Goal: Information Seeking & Learning: Stay updated

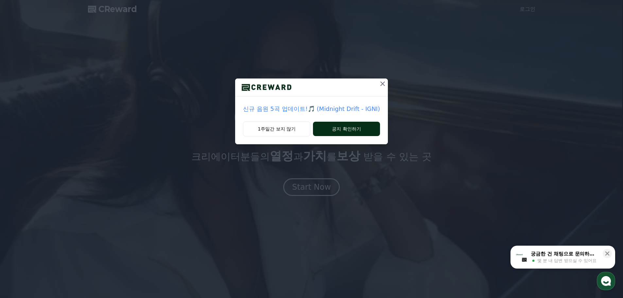
click at [329, 124] on button "공지 확인하기" at bounding box center [346, 129] width 67 height 14
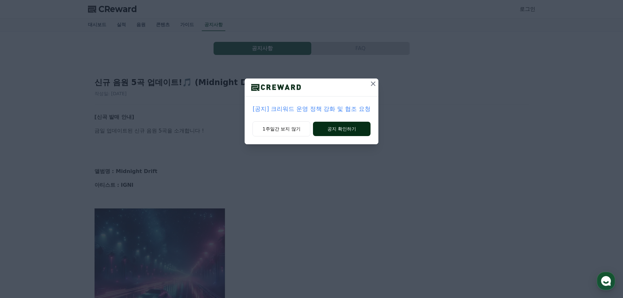
click at [347, 134] on button "공지 확인하기" at bounding box center [341, 129] width 57 height 14
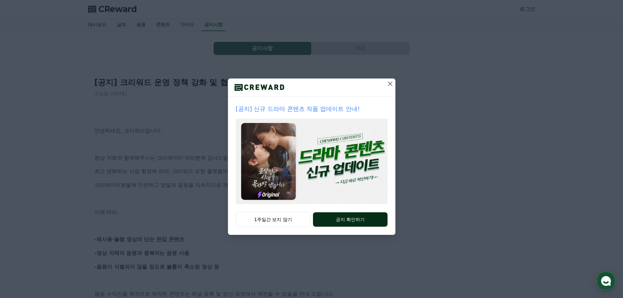
click at [320, 219] on button "공지 확인하기" at bounding box center [350, 219] width 74 height 14
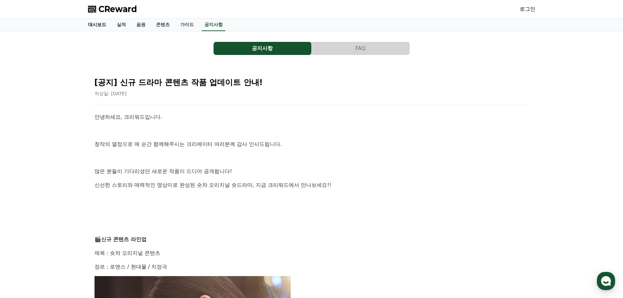
click at [99, 27] on link "대시보드" at bounding box center [97, 25] width 29 height 12
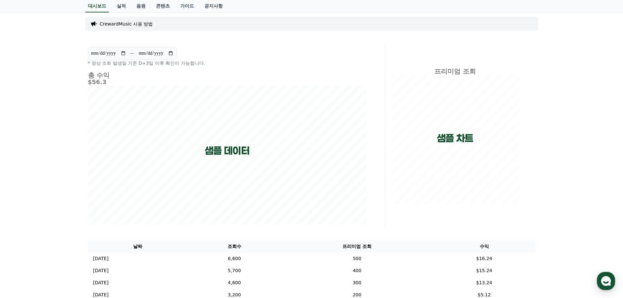
scroll to position [3, 0]
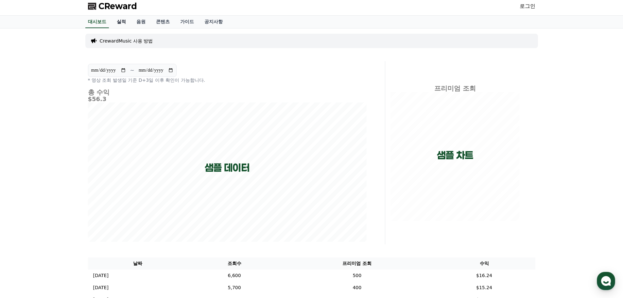
click at [123, 24] on link "실적" at bounding box center [121, 22] width 20 height 12
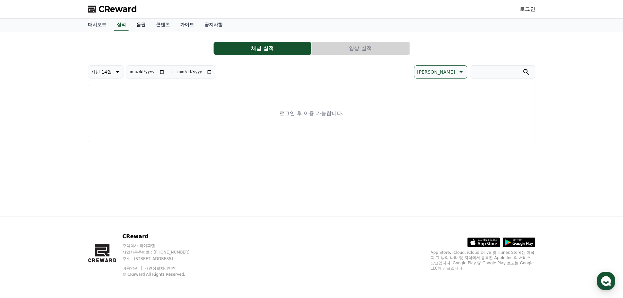
click at [137, 25] on link "음원" at bounding box center [141, 25] width 20 height 12
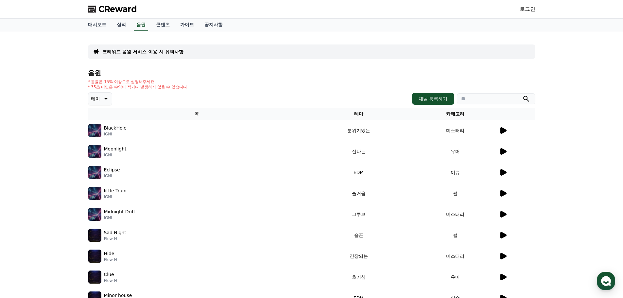
click at [154, 52] on p "크리워드 음원 서비스 이용 시 유의사항" at bounding box center [142, 51] width 81 height 7
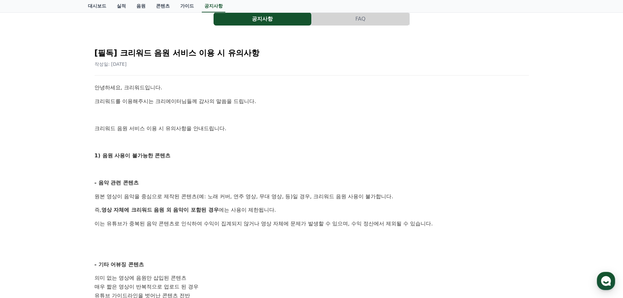
scroll to position [65, 0]
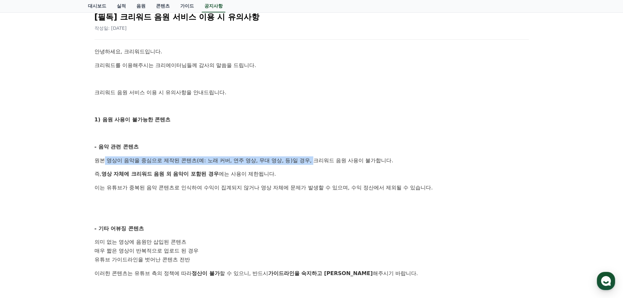
drag, startPoint x: 103, startPoint y: 161, endPoint x: 299, endPoint y: 161, distance: 196.8
click at [304, 160] on p "원본 영상이 음악을 중심으로 제작된 콘텐츠(예: 노래 커버, 연주 영상, 무대 영상, 등)일 경우, 크리워드 음원 사용이 불가합니다." at bounding box center [311, 160] width 434 height 8
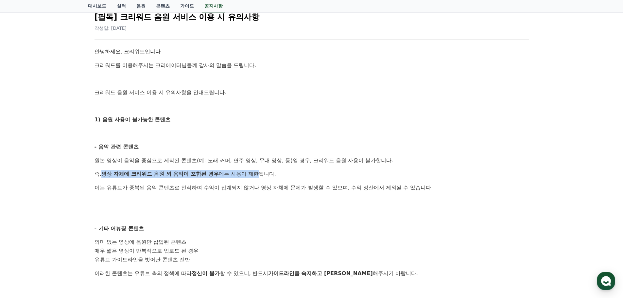
drag, startPoint x: 109, startPoint y: 172, endPoint x: 260, endPoint y: 175, distance: 151.4
click at [260, 175] on p "즉, 영상 자체에 크리워드 음원 외 음악이 포함된 경우 에는 사용이 제한됩니다." at bounding box center [311, 174] width 434 height 8
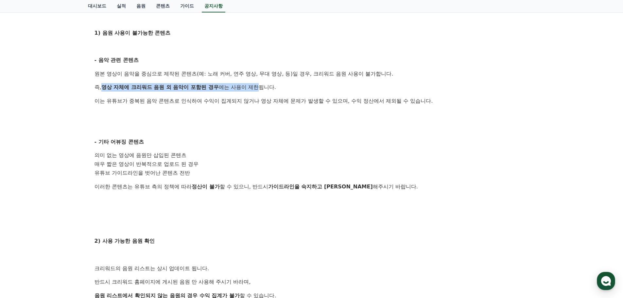
scroll to position [163, 0]
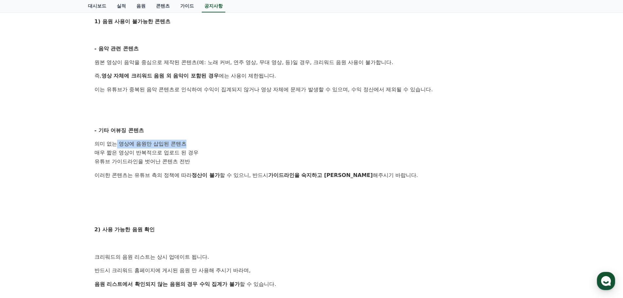
drag, startPoint x: 126, startPoint y: 147, endPoint x: 188, endPoint y: 143, distance: 61.6
click at [188, 143] on li "의미 없는 영상에 음원만 삽입된 콘텐츠" at bounding box center [311, 144] width 434 height 9
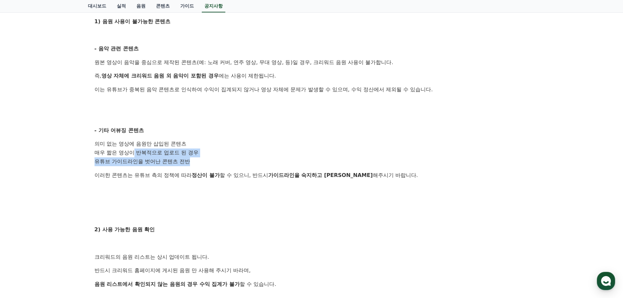
drag, startPoint x: 158, startPoint y: 149, endPoint x: 189, endPoint y: 160, distance: 32.4
click at [189, 160] on ol "의미 없는 영상에 음원만 삽입된 콘텐츠 매우 짧은 영상이 반복적으로 업로드 된 경우 유튜브 가이드라인을 벗어난 콘텐츠 전반" at bounding box center [311, 153] width 434 height 26
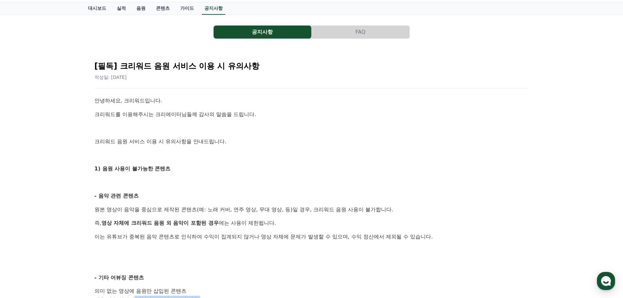
scroll to position [0, 0]
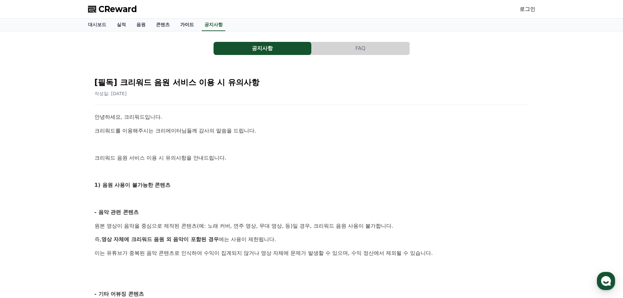
click at [191, 26] on link "가이드" at bounding box center [187, 25] width 24 height 12
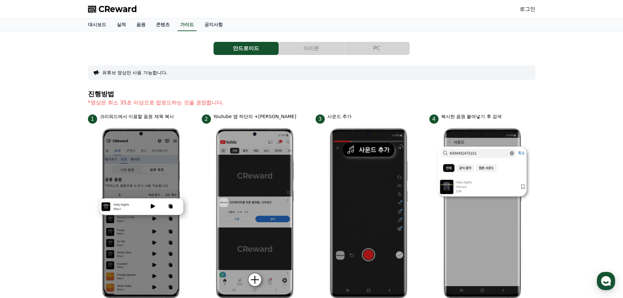
click at [304, 47] on button "아이폰" at bounding box center [311, 48] width 65 height 13
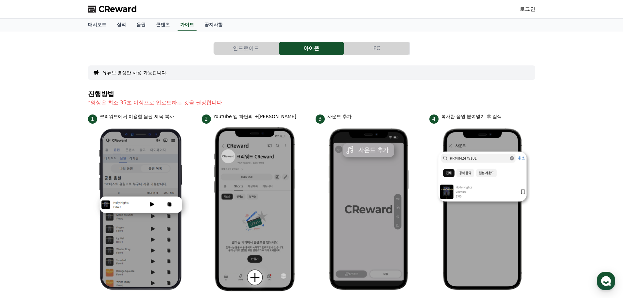
click at [363, 47] on button "PC" at bounding box center [376, 48] width 65 height 13
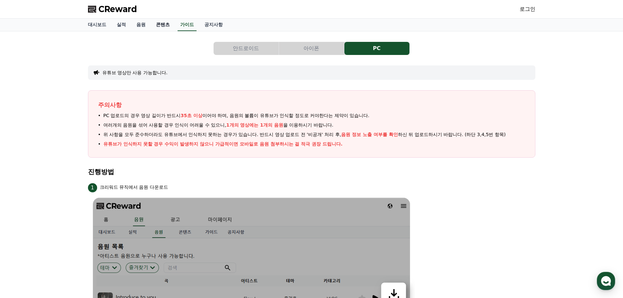
click at [159, 26] on link "콘텐츠" at bounding box center [163, 25] width 24 height 12
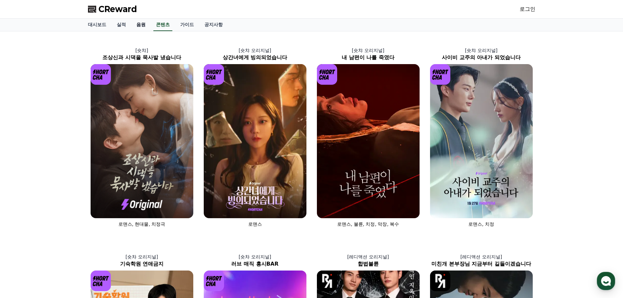
click at [140, 26] on link "음원" at bounding box center [141, 25] width 20 height 12
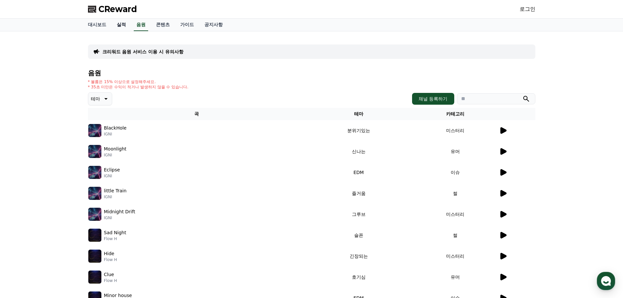
click at [120, 27] on link "실적" at bounding box center [121, 25] width 20 height 12
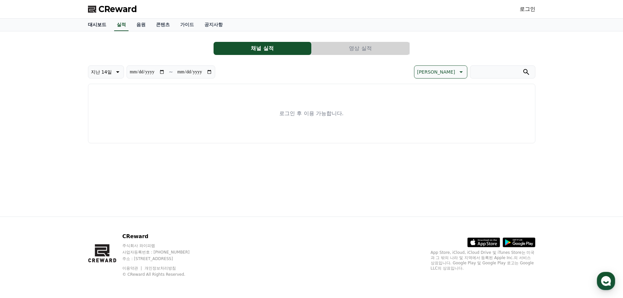
click at [103, 27] on link "대시보드" at bounding box center [97, 25] width 29 height 12
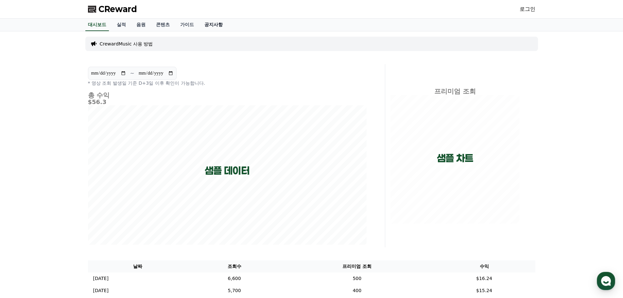
click at [215, 26] on link "공지사항" at bounding box center [213, 25] width 29 height 12
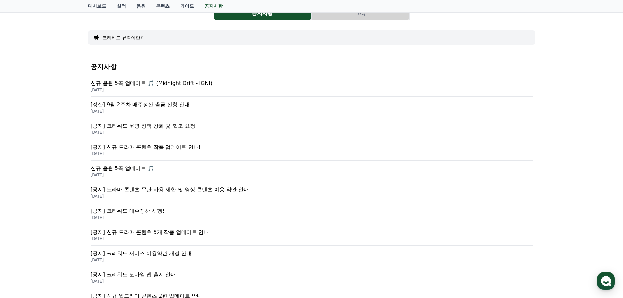
scroll to position [65, 0]
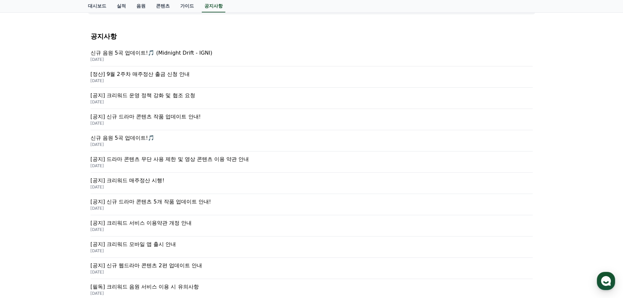
click at [133, 76] on p "[정산] 9월 2주차 매주정산 출금 신청 안내" at bounding box center [312, 74] width 442 height 8
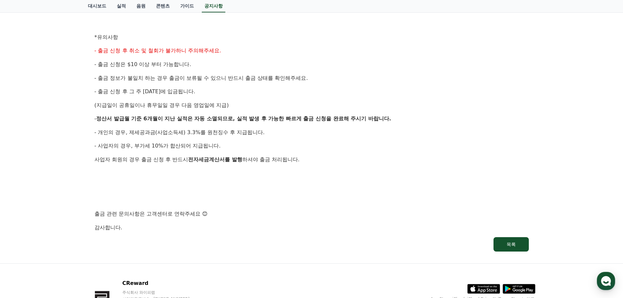
scroll to position [261, 0]
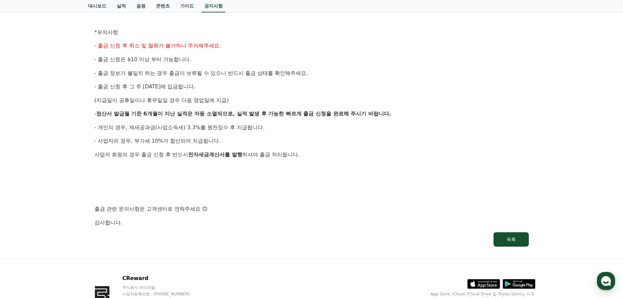
scroll to position [65, 0]
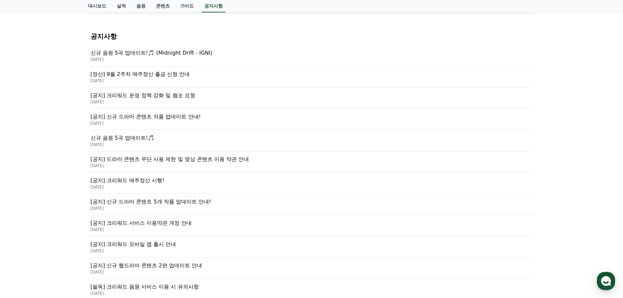
click at [119, 74] on p "[정산] 9월 2주차 매주정산 출금 신청 안내" at bounding box center [312, 74] width 442 height 8
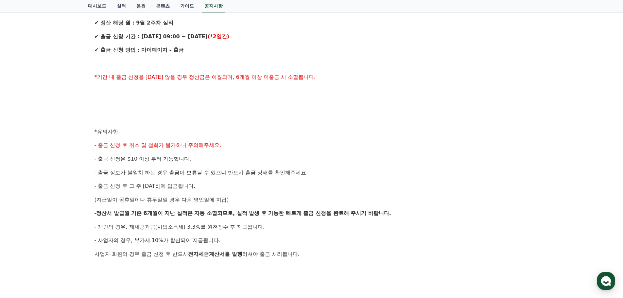
scroll to position [163, 0]
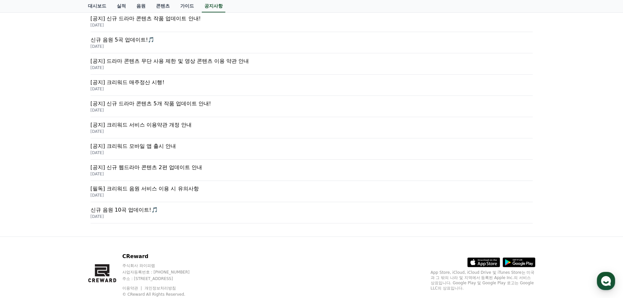
scroll to position [65, 0]
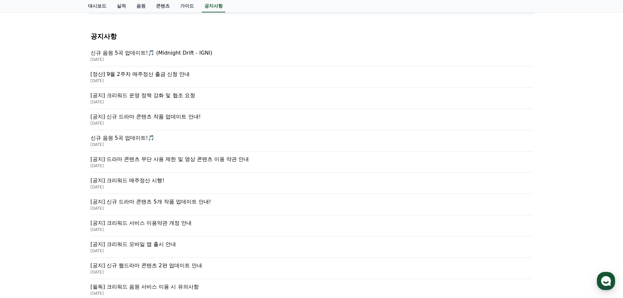
click at [111, 97] on p "[공지] 크리워드 운영 정책 강화 및 협조 요청" at bounding box center [312, 96] width 442 height 8
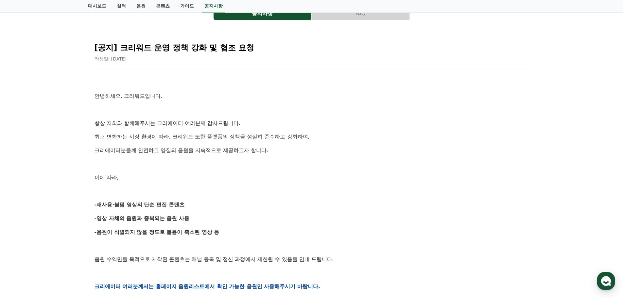
scroll to position [33, 0]
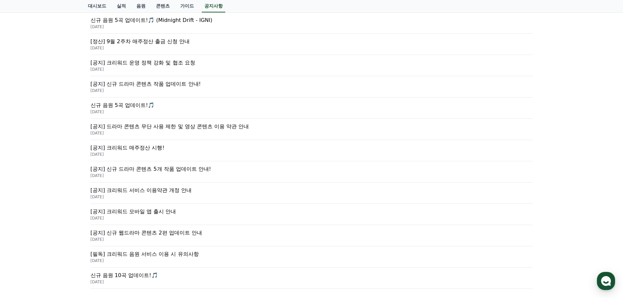
scroll to position [131, 0]
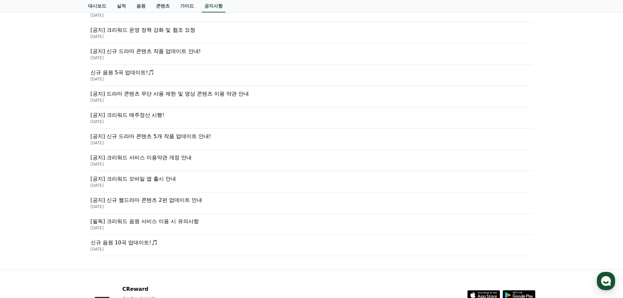
click at [117, 117] on p "[공지] 크리워드 매주정산 시행!" at bounding box center [312, 115] width 442 height 8
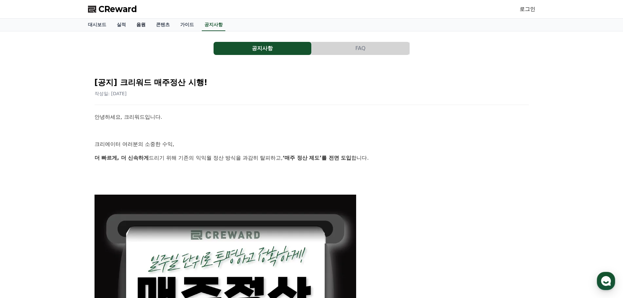
click at [144, 25] on link "음원" at bounding box center [141, 25] width 20 height 12
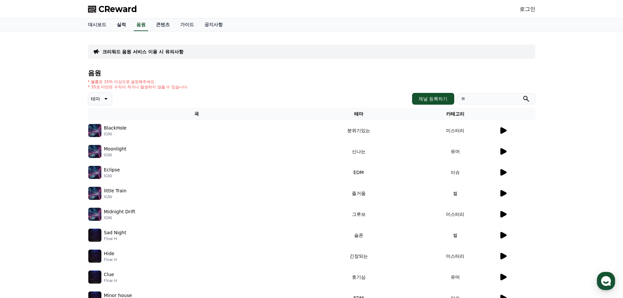
click at [121, 24] on link "실적" at bounding box center [121, 25] width 20 height 12
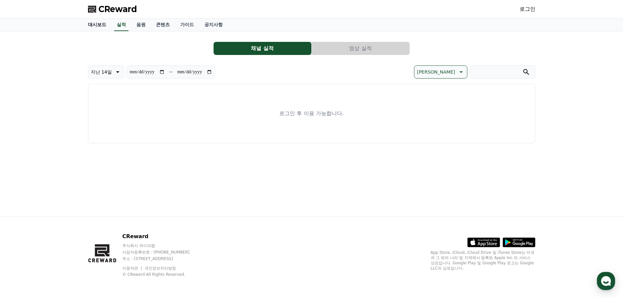
click at [91, 20] on link "대시보드" at bounding box center [97, 25] width 29 height 12
